Goal: Transaction & Acquisition: Download file/media

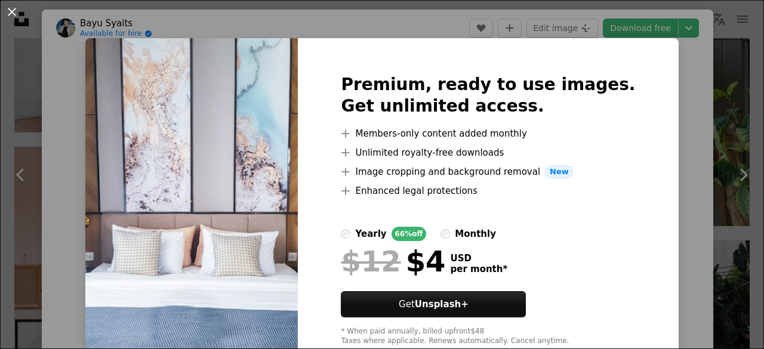
scroll to position [2983, 0]
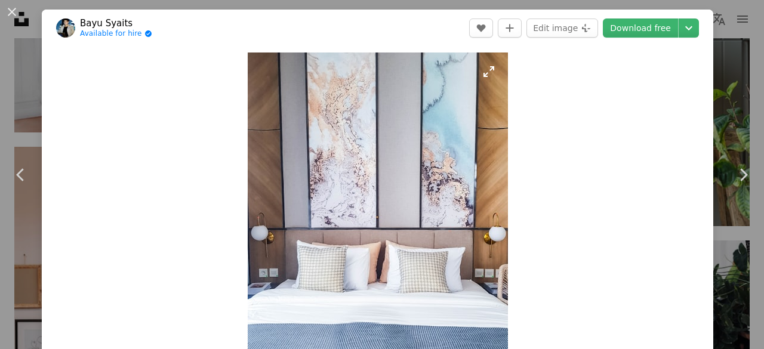
click at [487, 73] on img "Zoom in on this image" at bounding box center [378, 226] width 260 height 347
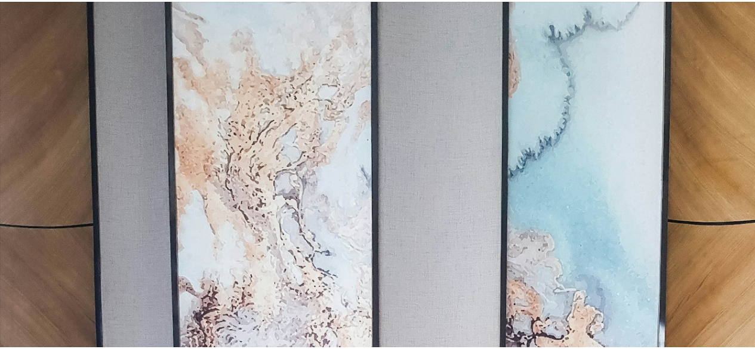
scroll to position [323, 0]
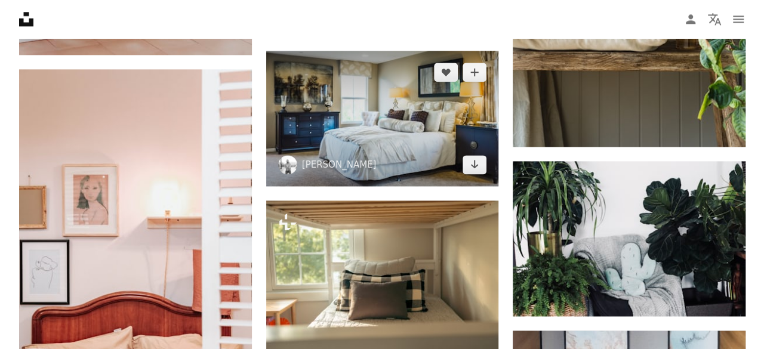
scroll to position [3029, 0]
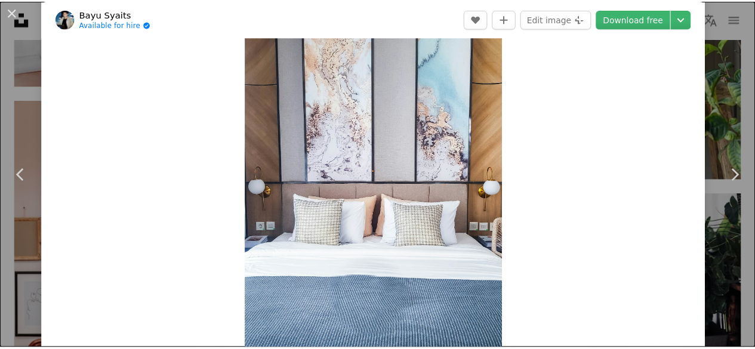
scroll to position [13, 0]
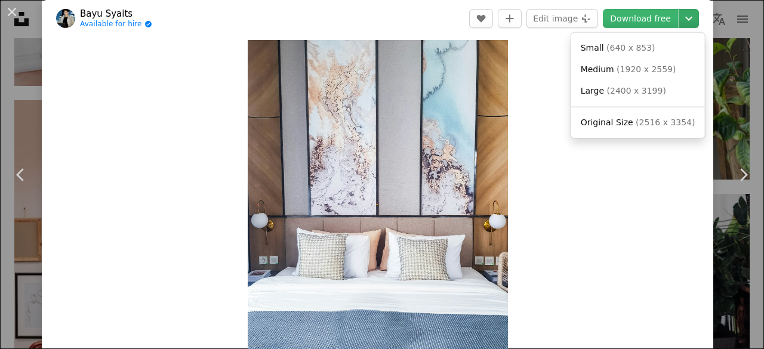
click at [683, 21] on icon "Chevron down" at bounding box center [688, 18] width 19 height 14
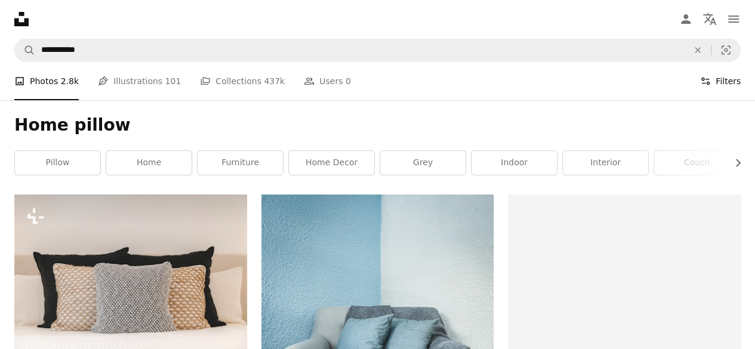
click at [720, 78] on button "Filters Filters" at bounding box center [720, 81] width 41 height 38
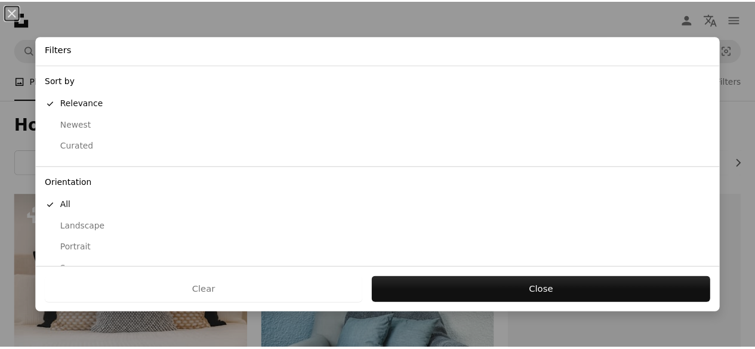
scroll to position [122, 0]
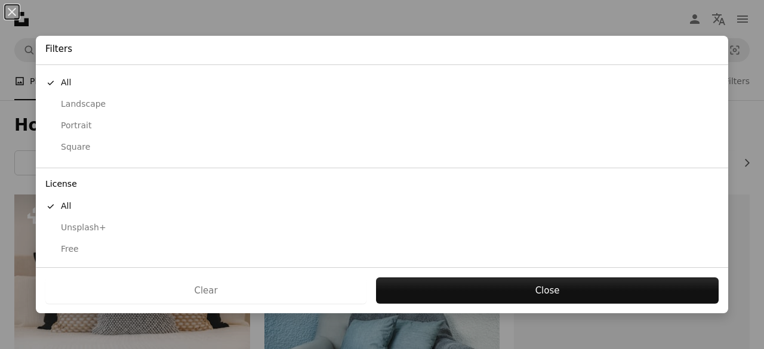
click at [72, 108] on div "Landscape" at bounding box center [381, 105] width 673 height 12
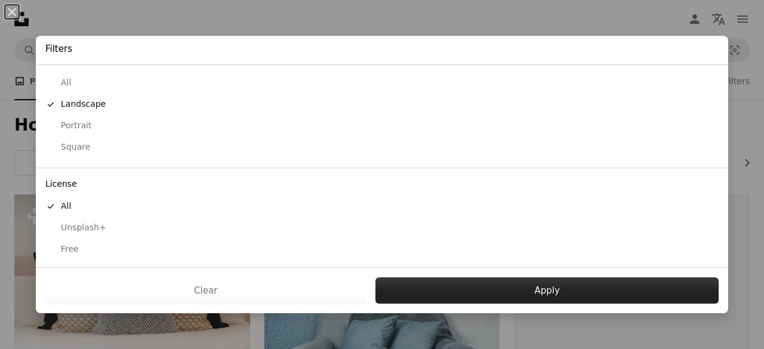
click at [421, 297] on button "Apply" at bounding box center [547, 291] width 343 height 26
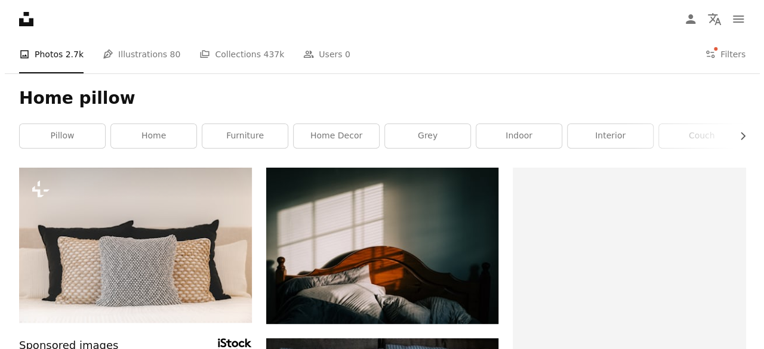
scroll to position [23, 0]
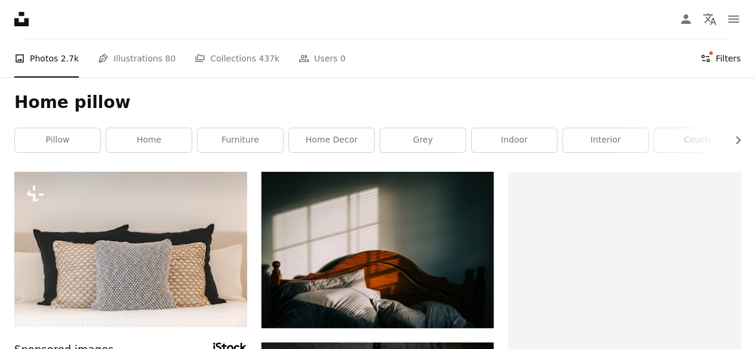
click at [736, 53] on button "Filters Filters" at bounding box center [720, 58] width 41 height 38
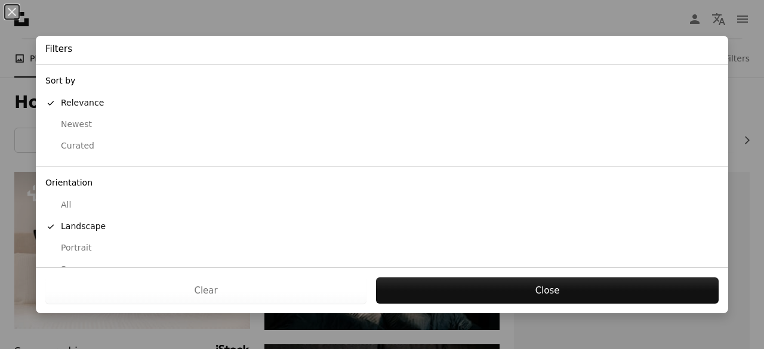
scroll to position [122, 0]
click at [67, 248] on div "Free" at bounding box center [381, 250] width 673 height 12
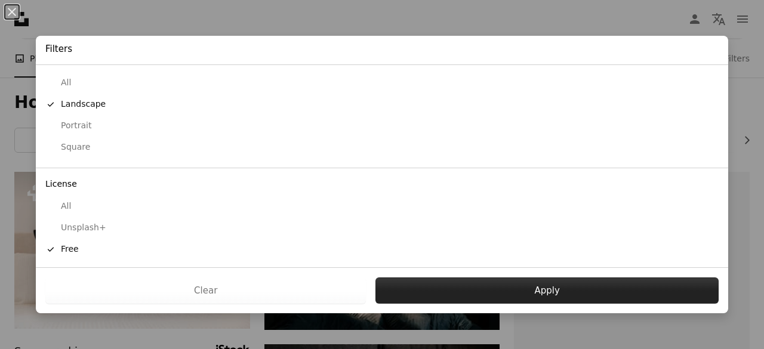
click at [400, 287] on button "Apply" at bounding box center [547, 291] width 343 height 26
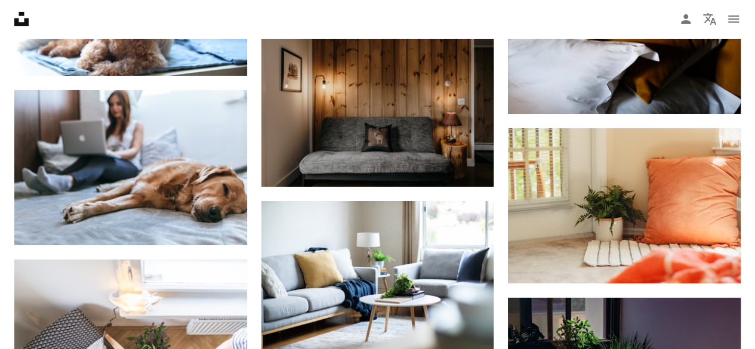
scroll to position [2180, 0]
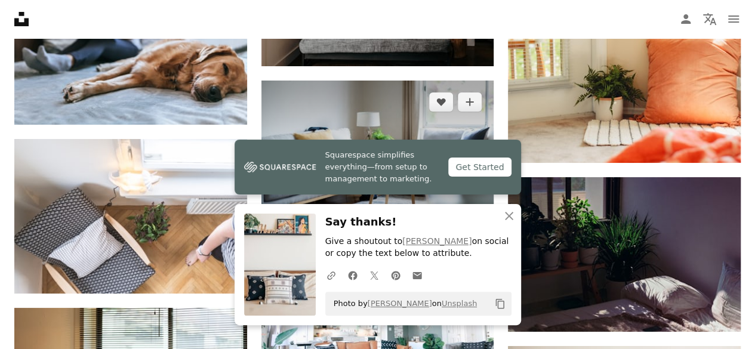
scroll to position [2188, 0]
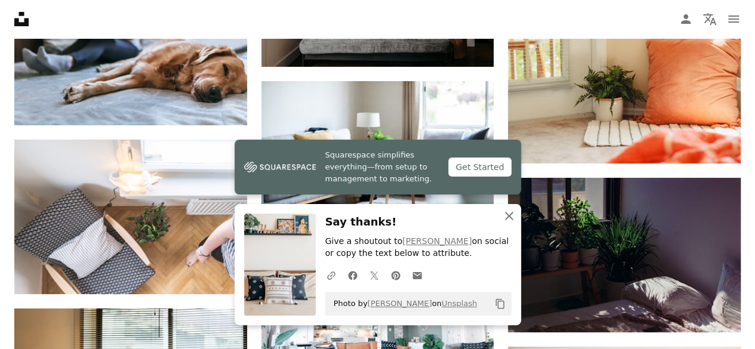
click at [504, 215] on icon "An X shape" at bounding box center [509, 216] width 14 height 14
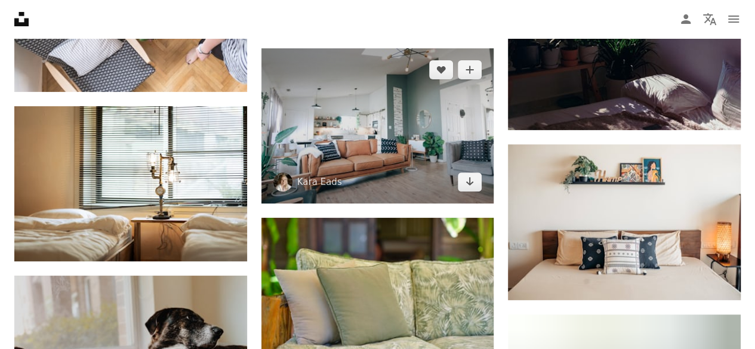
scroll to position [2393, 0]
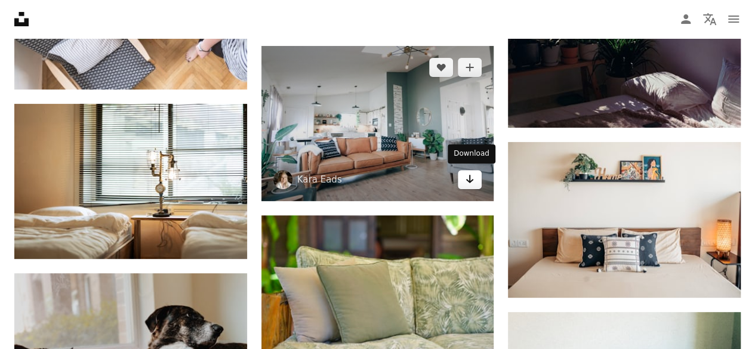
click at [471, 172] on icon "Arrow pointing down" at bounding box center [470, 179] width 10 height 14
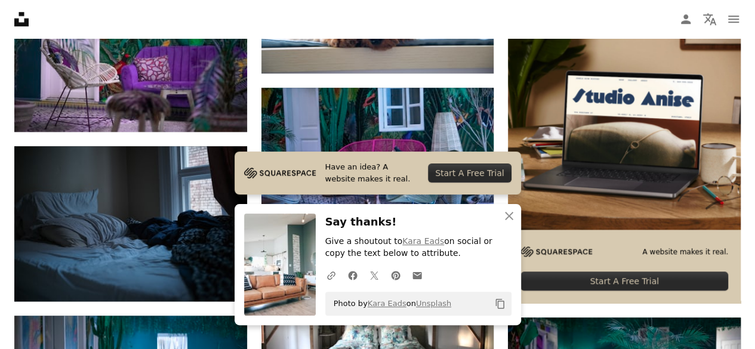
scroll to position [2883, 0]
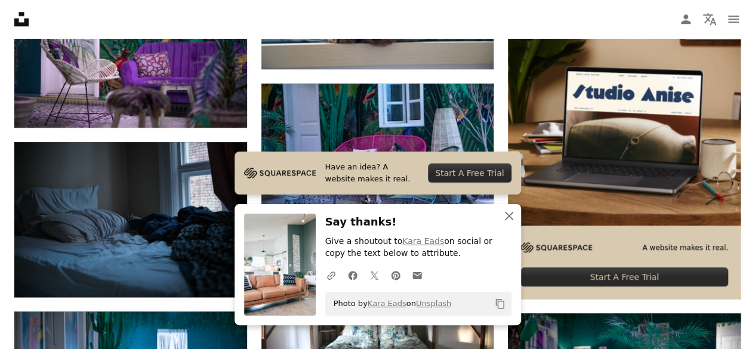
click at [512, 215] on icon "An X shape" at bounding box center [509, 216] width 14 height 14
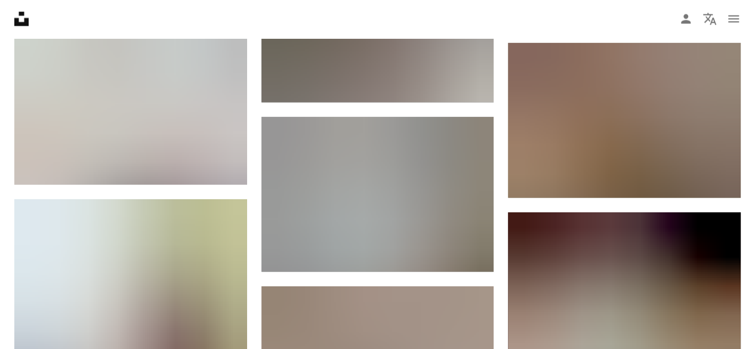
scroll to position [3674, 0]
